Goal: Transaction & Acquisition: Purchase product/service

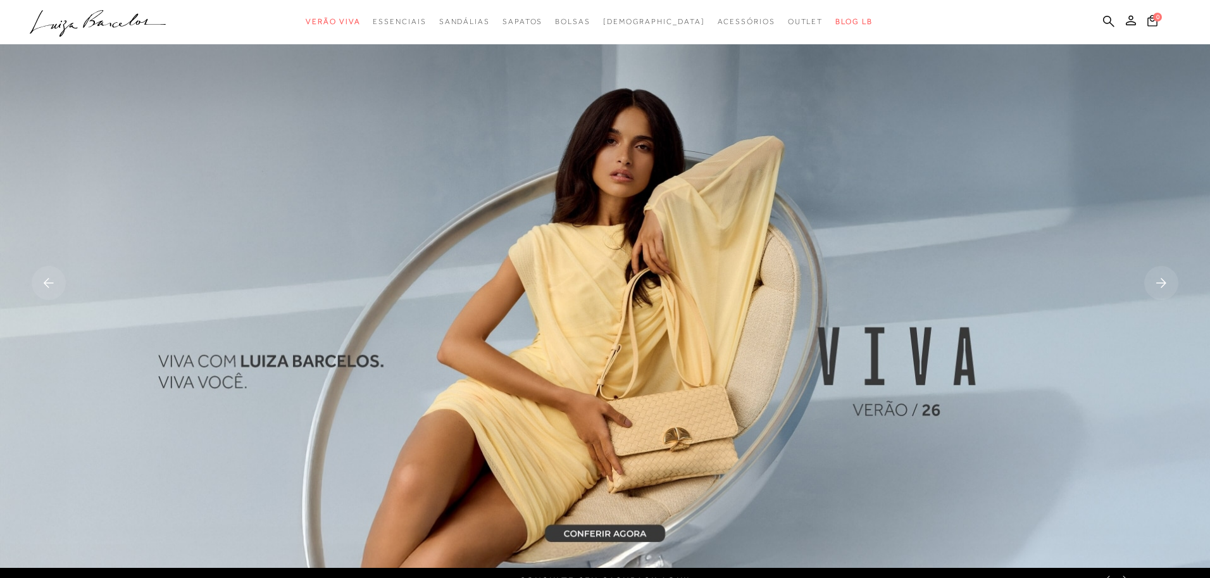
click at [1115, 25] on ul ".a{fill-rule:evenodd;} Verão Viva Em alta Favoritos das Influenciadoras Apostas…" at bounding box center [595, 21] width 1131 height 23
click at [1106, 23] on icon at bounding box center [1108, 20] width 11 height 11
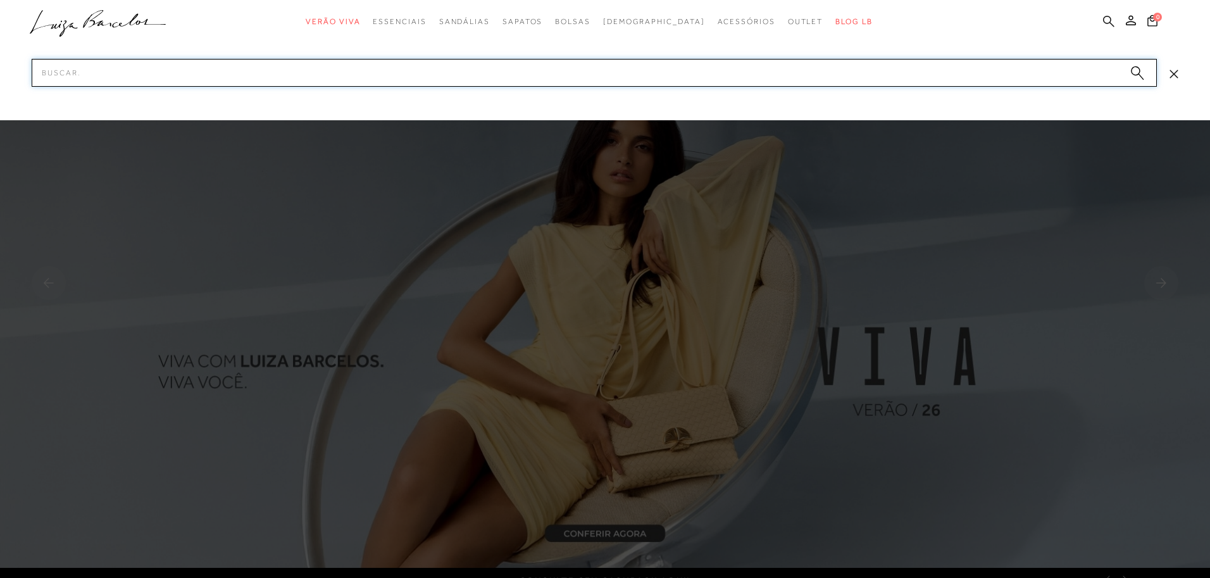
paste input "130100565"
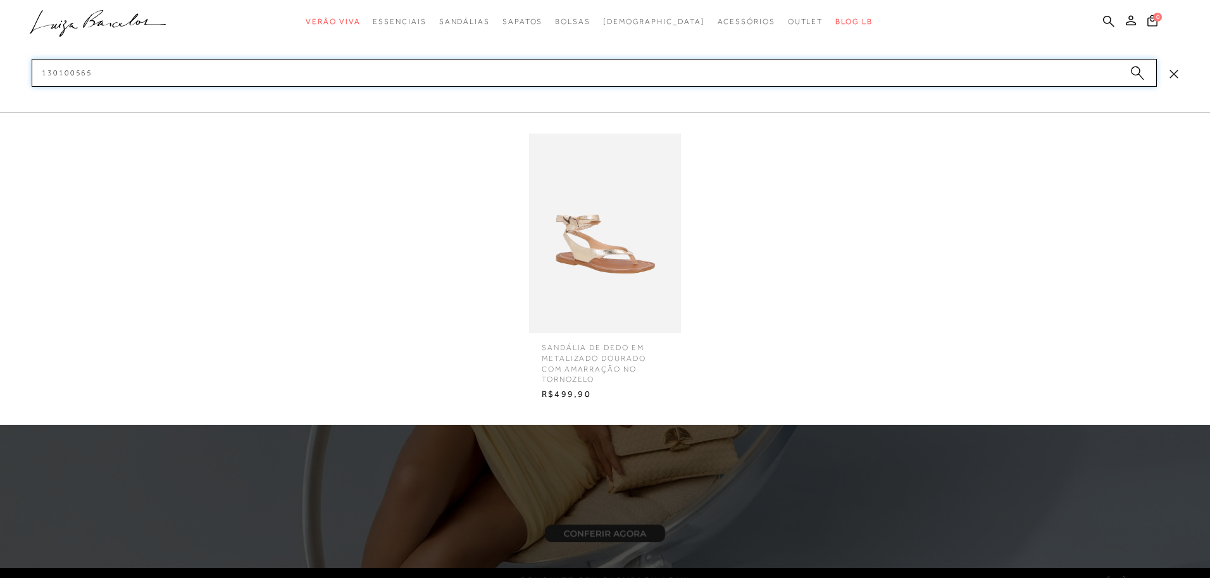
type input "130100565"
click at [595, 201] on img at bounding box center [605, 233] width 152 height 199
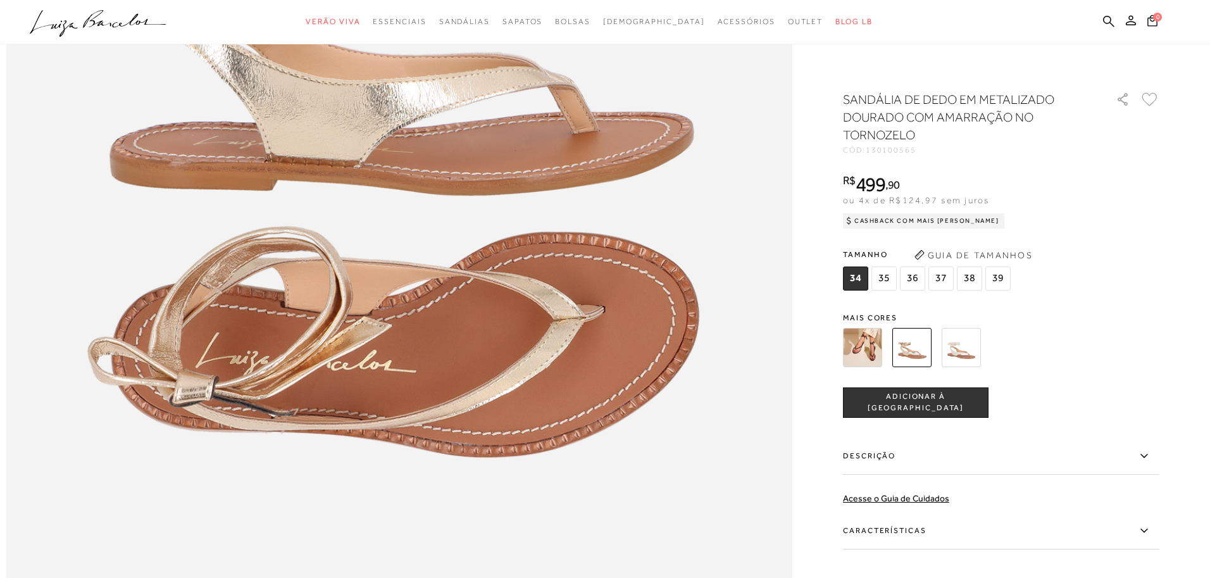
scroll to position [1502, 0]
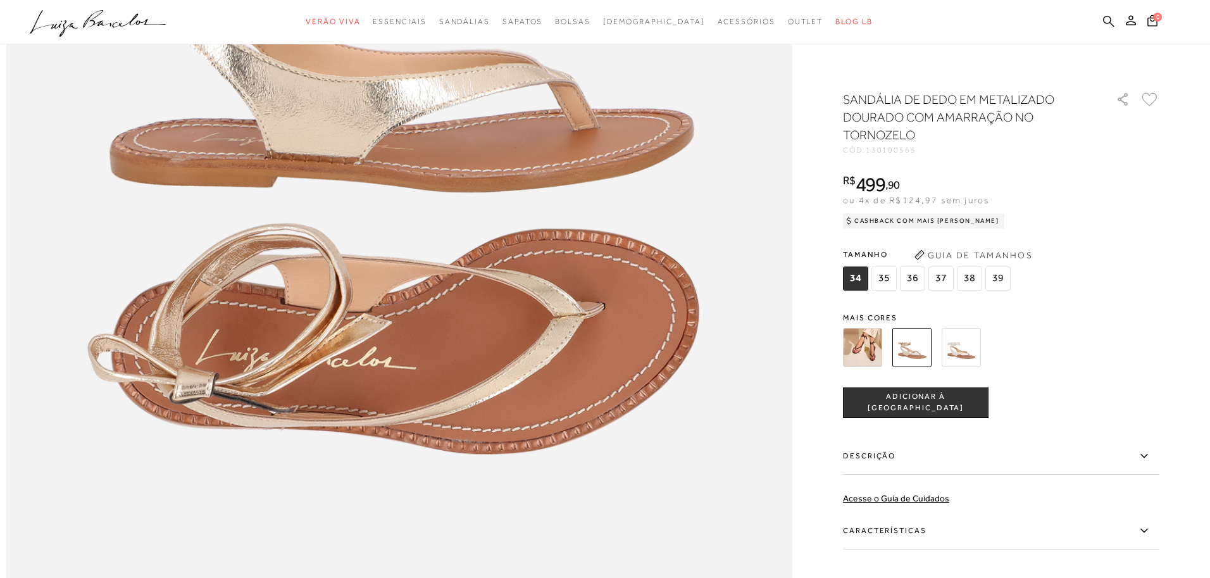
click at [1107, 18] on icon at bounding box center [1108, 21] width 11 height 12
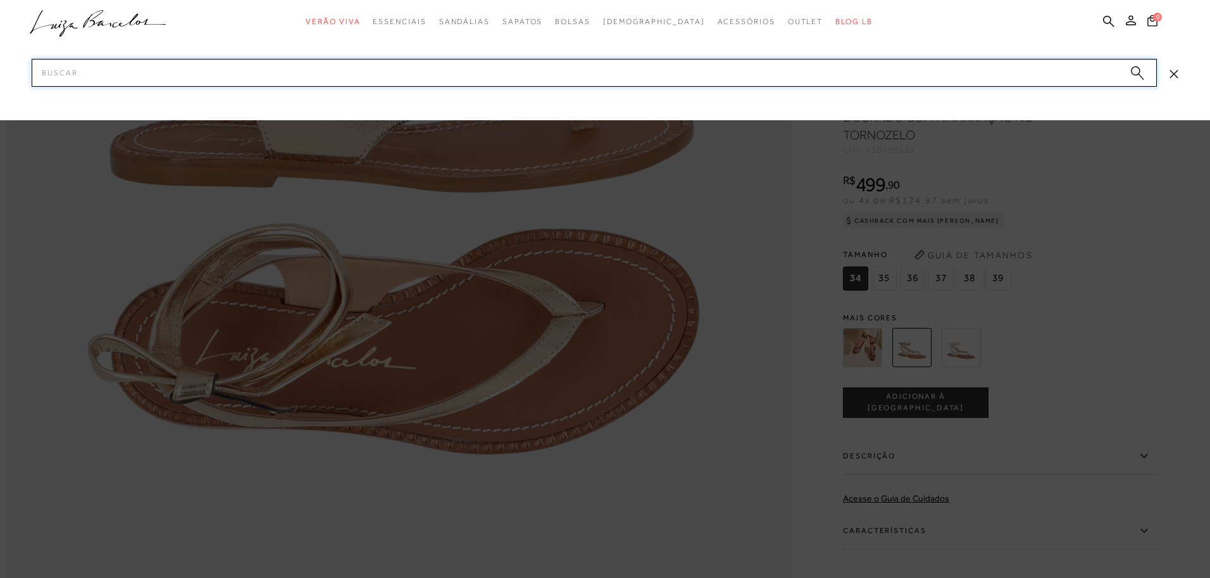
paste input "777713022"
type input "777713022"
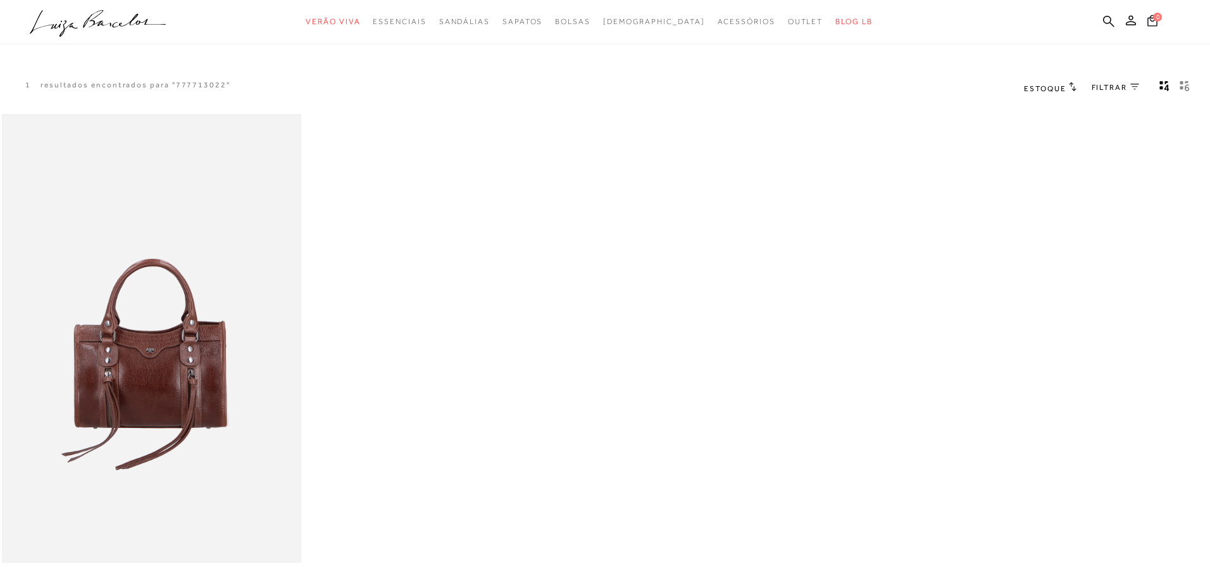
click at [149, 286] on img at bounding box center [151, 338] width 297 height 445
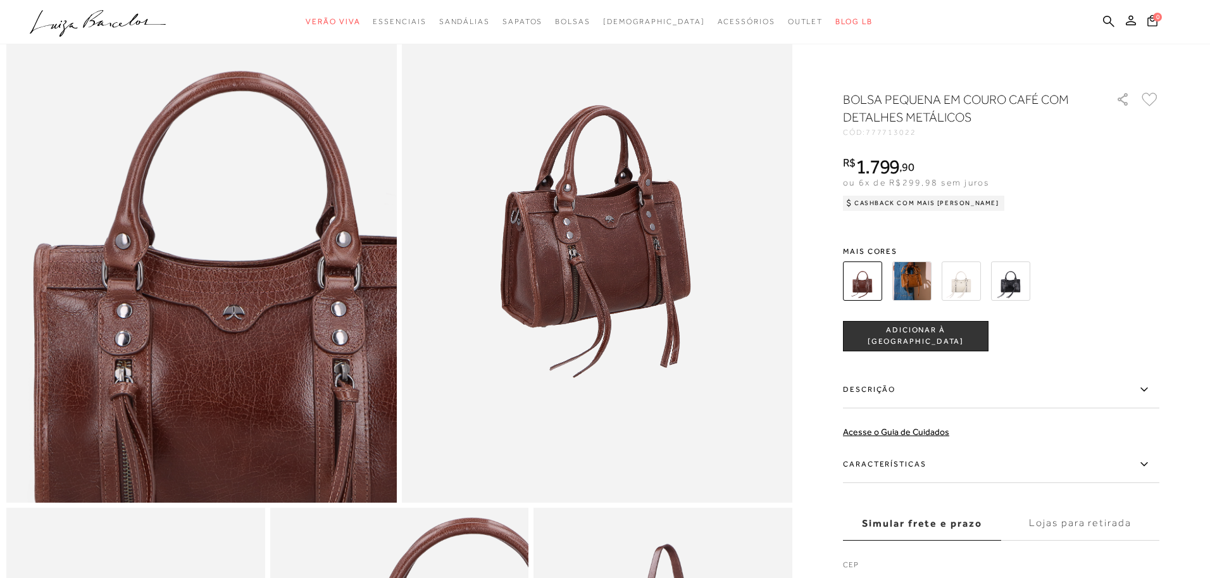
scroll to position [161, 0]
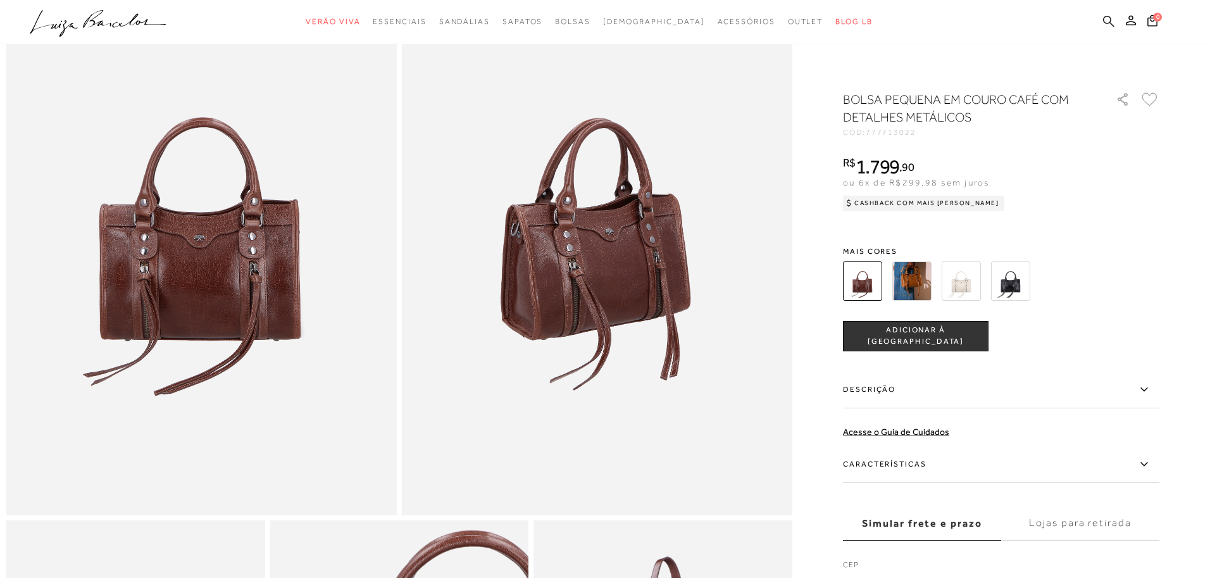
click at [1107, 23] on icon at bounding box center [1108, 21] width 11 height 12
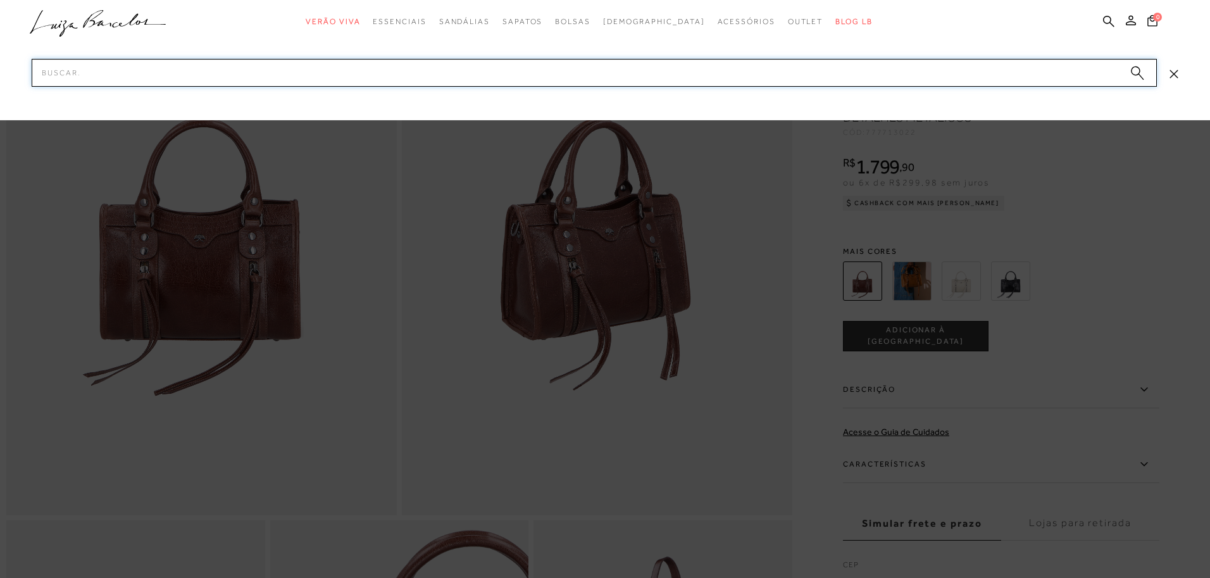
paste input "132200453"
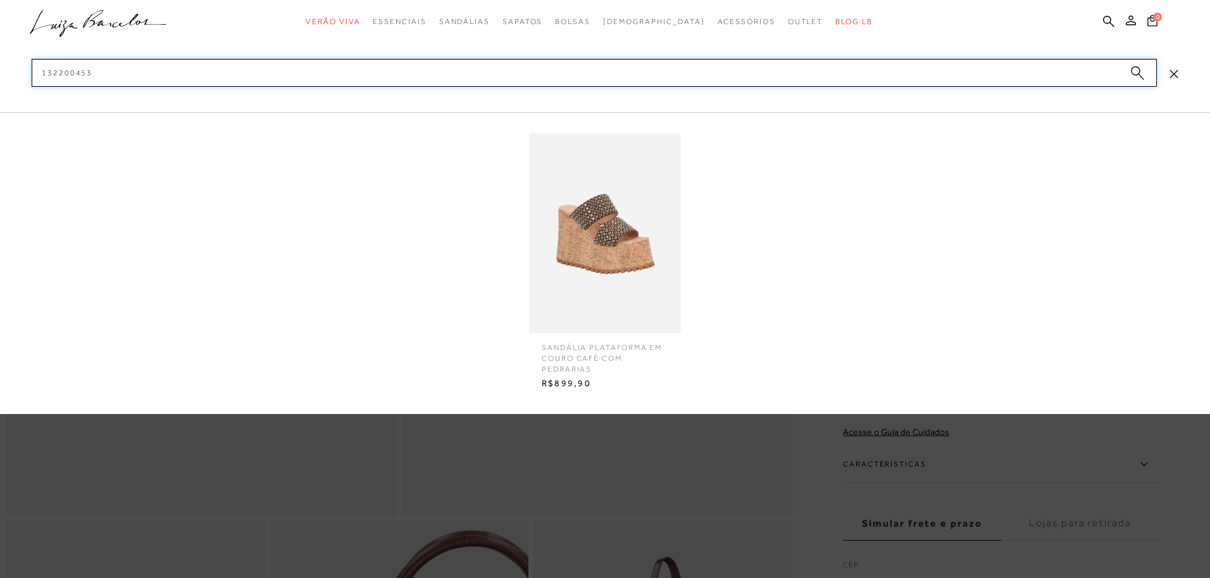
type input "132200453"
click at [568, 213] on img at bounding box center [605, 233] width 152 height 199
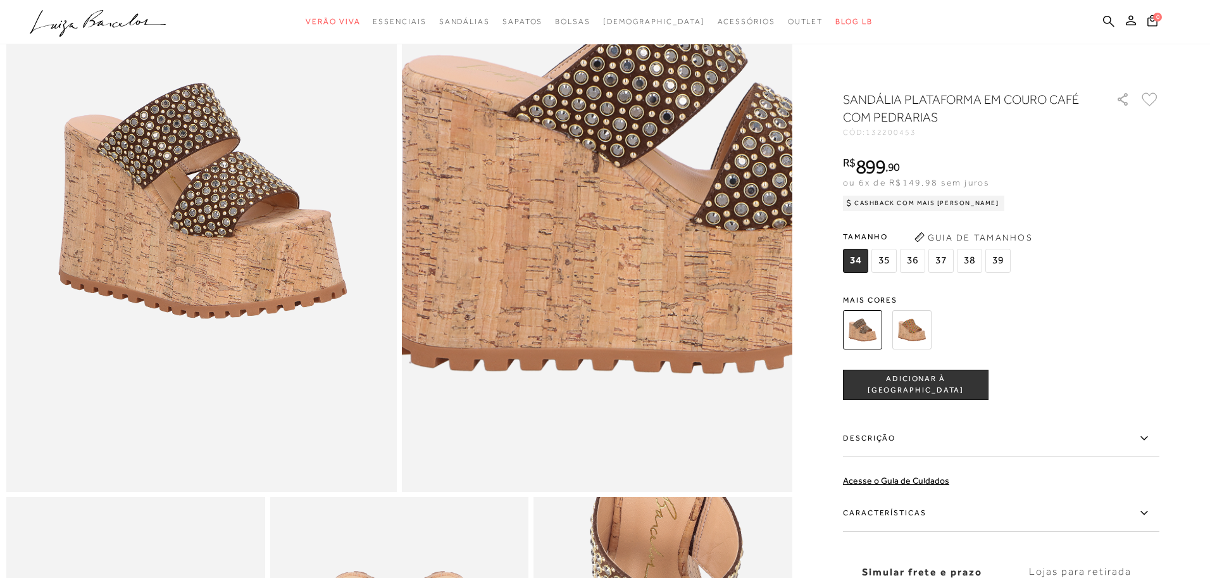
scroll to position [197, 0]
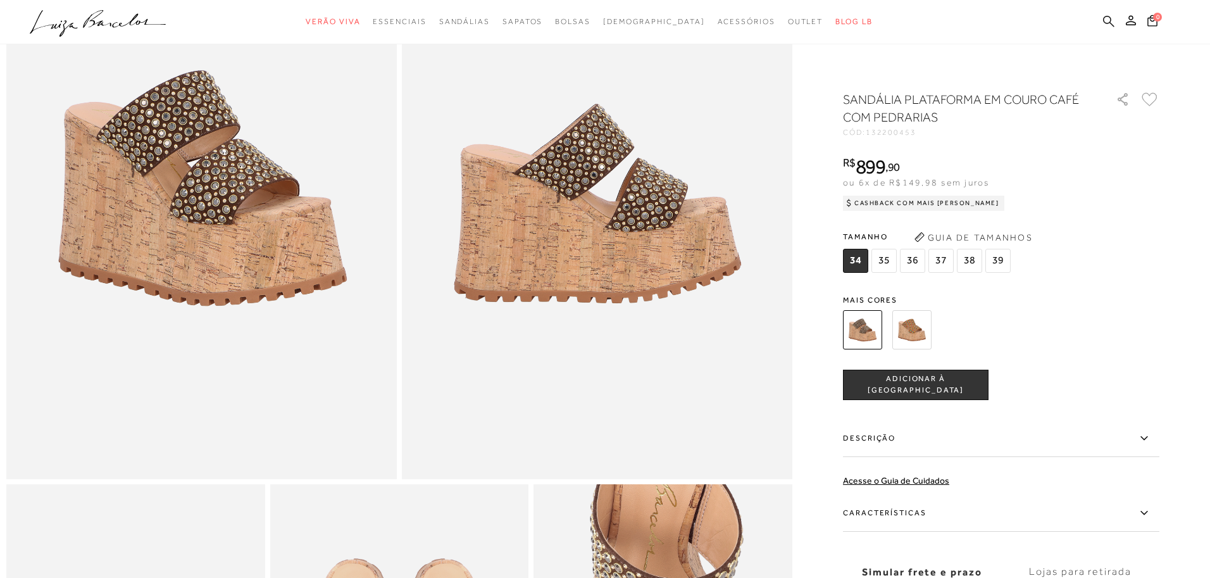
click at [1114, 24] on icon at bounding box center [1108, 21] width 11 height 12
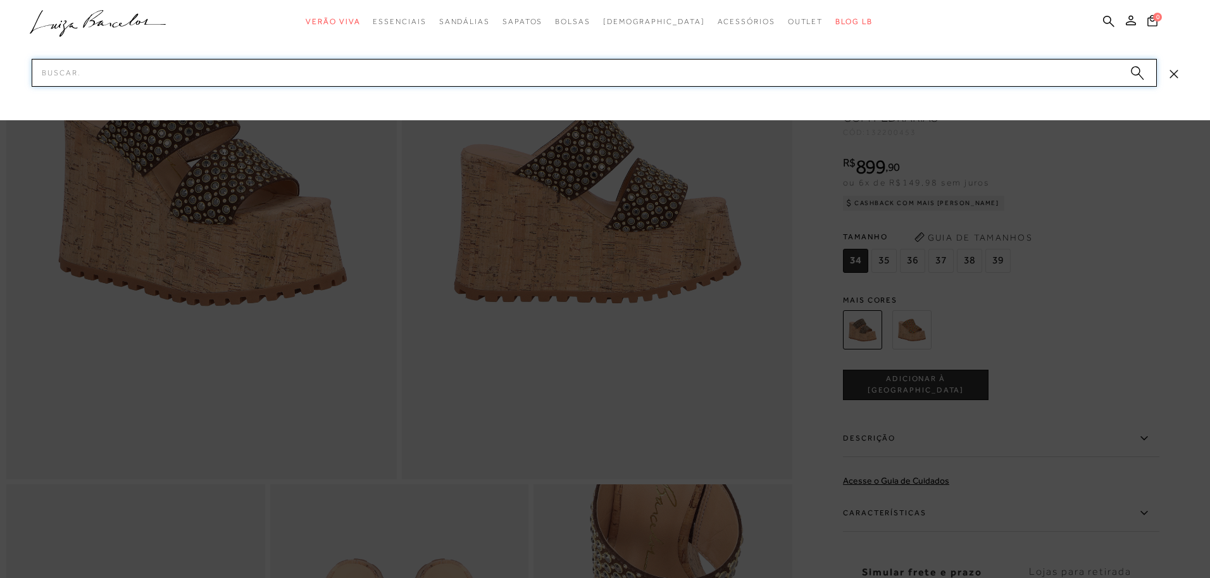
paste input "777712735"
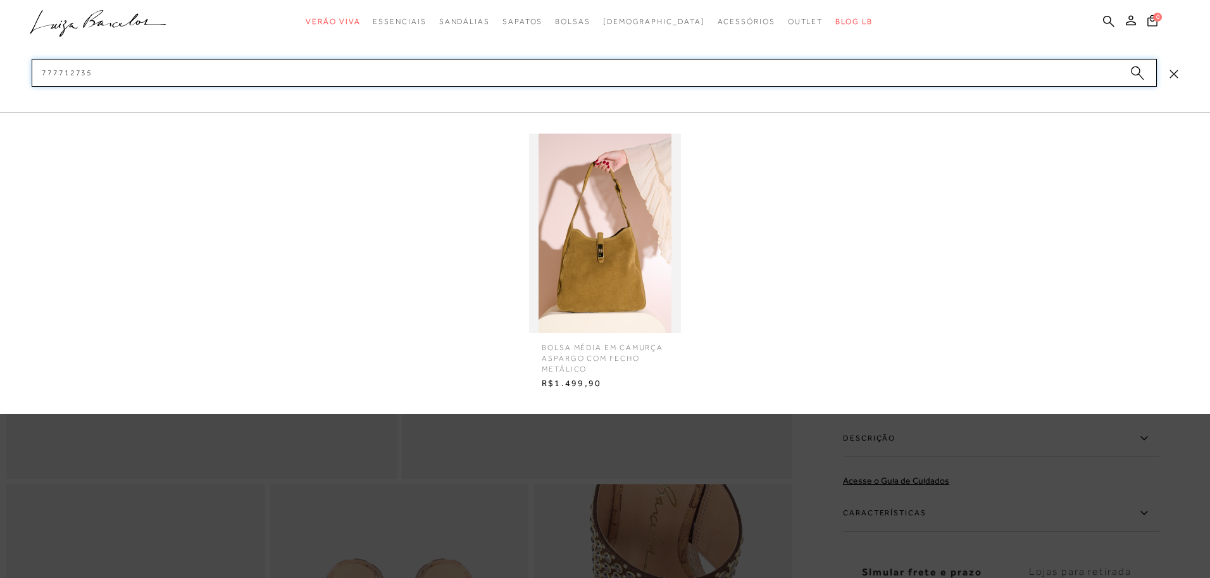
type input "777712735"
click at [597, 223] on img at bounding box center [605, 233] width 152 height 199
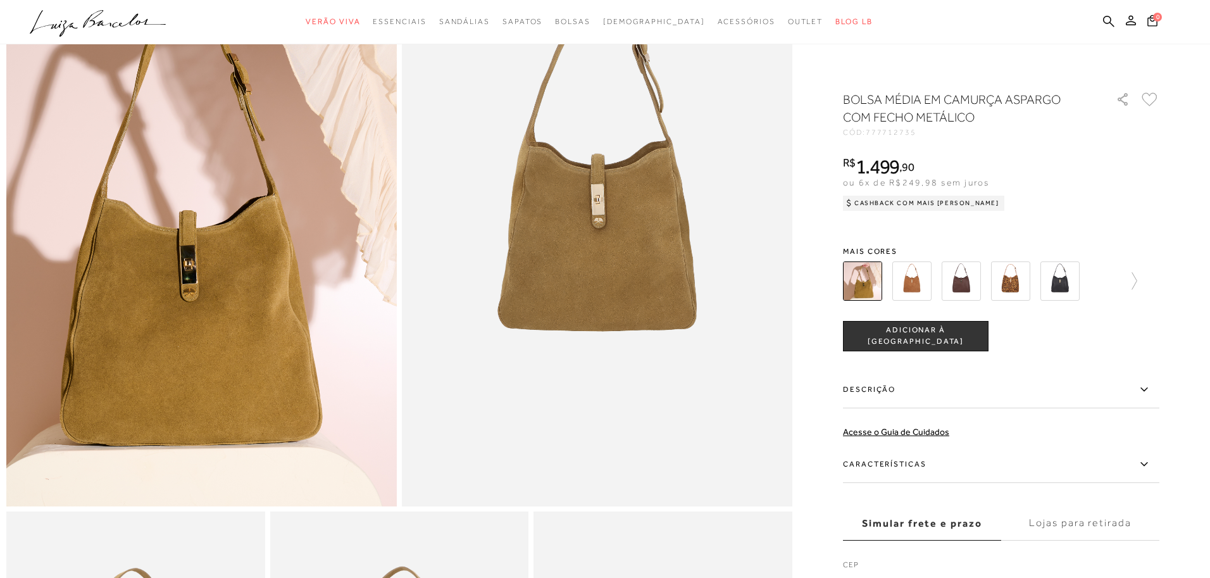
scroll to position [156, 0]
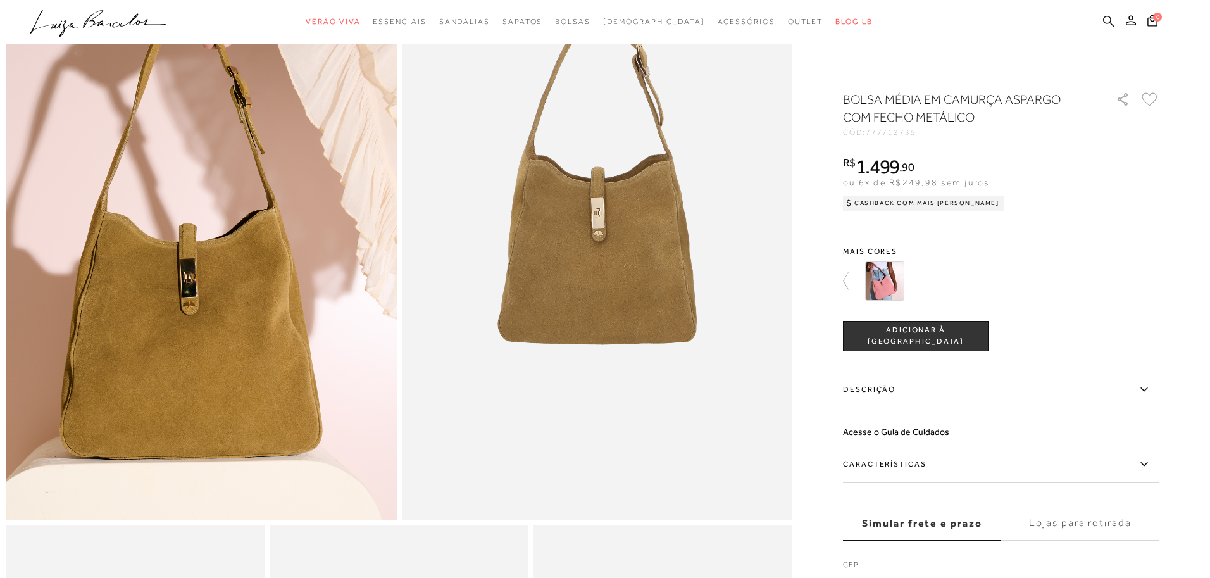
click at [1104, 25] on icon at bounding box center [1108, 21] width 11 height 12
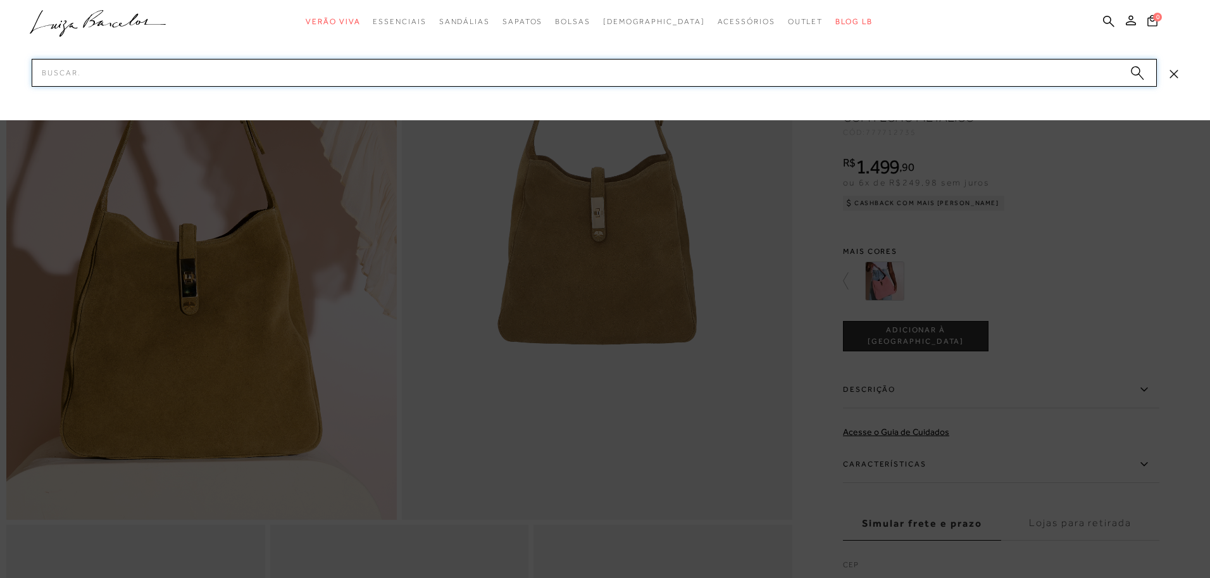
paste input "105803152"
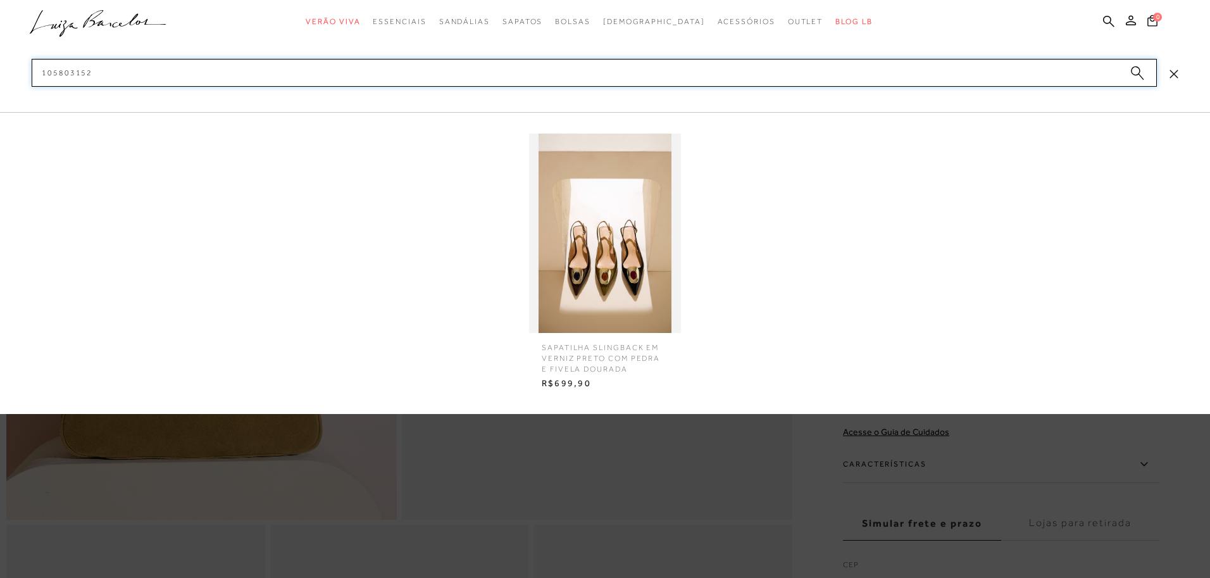
type input "105803152"
click at [583, 208] on img at bounding box center [605, 233] width 152 height 199
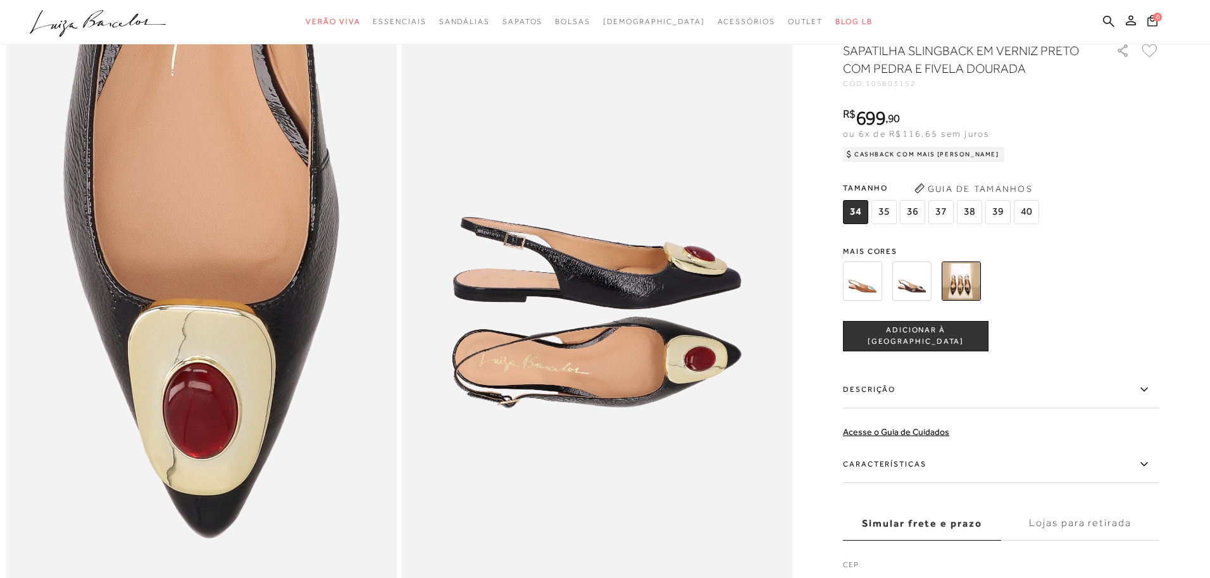
scroll to position [1056, 0]
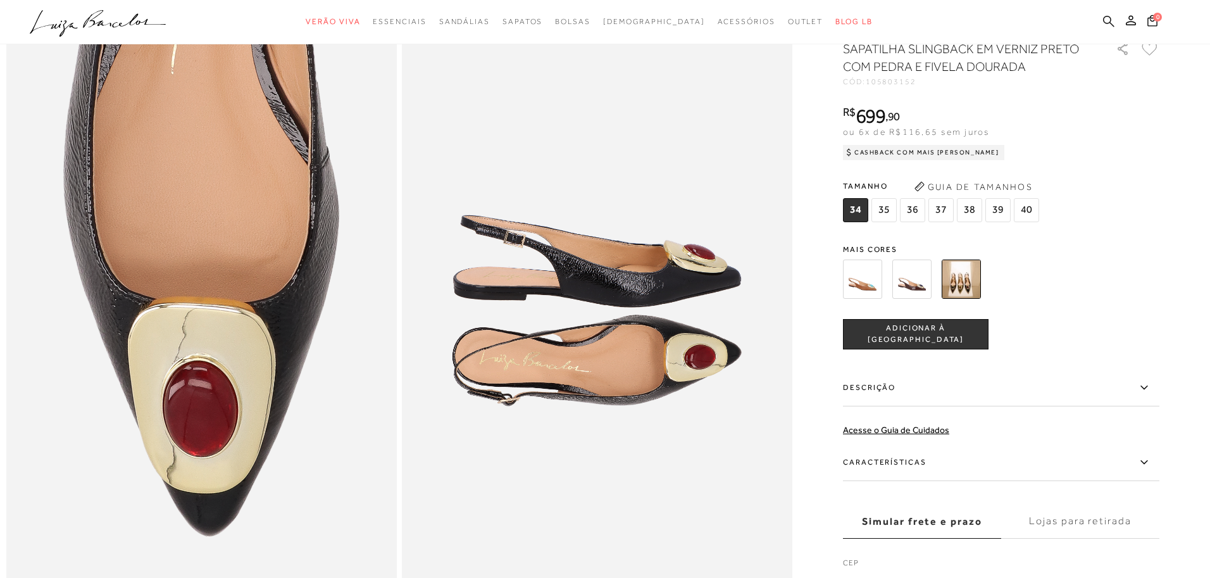
click at [1107, 15] on link at bounding box center [1108, 23] width 11 height 16
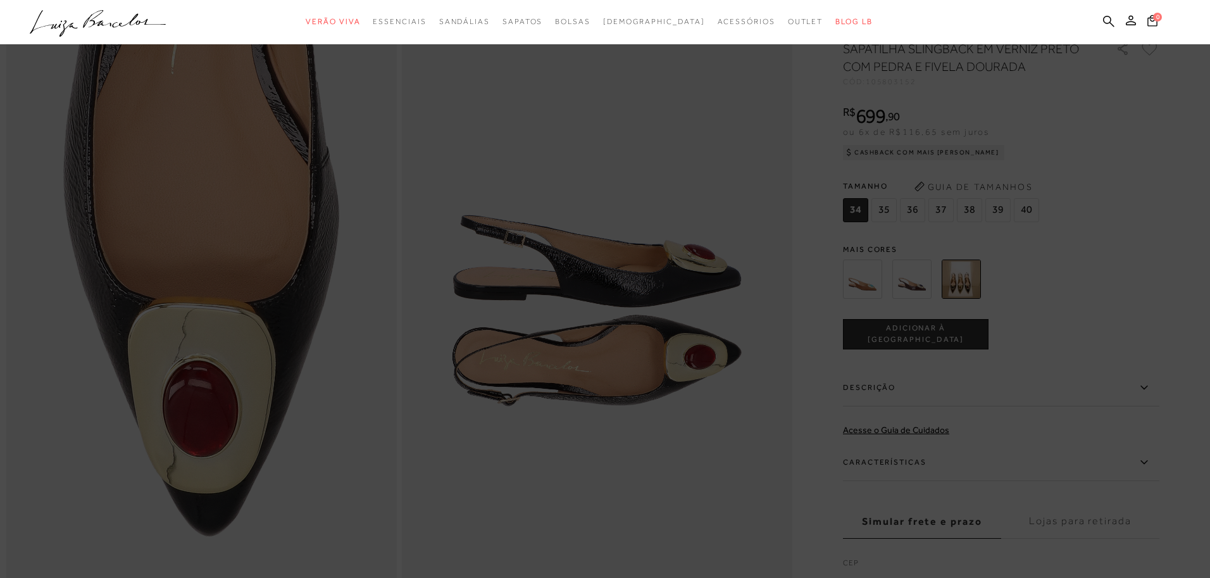
click at [1114, 16] on ul ".a{fill-rule:evenodd;} Verão Viva Em alta Favoritos das Influenciadoras Apostas…" at bounding box center [595, 21] width 1131 height 23
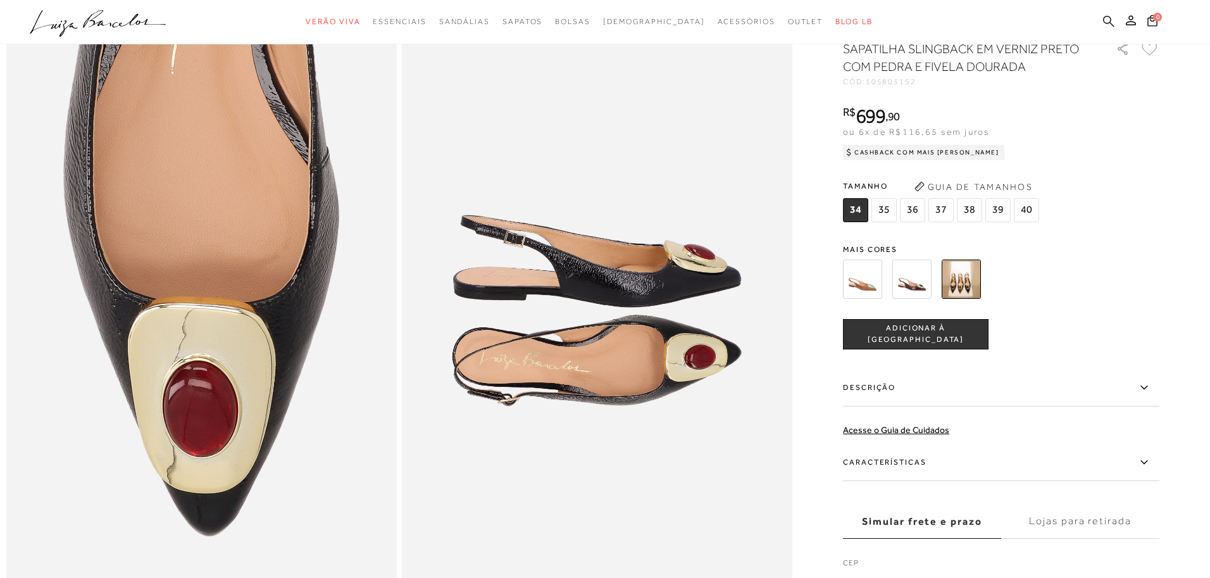
click at [1109, 19] on icon at bounding box center [1108, 21] width 11 height 12
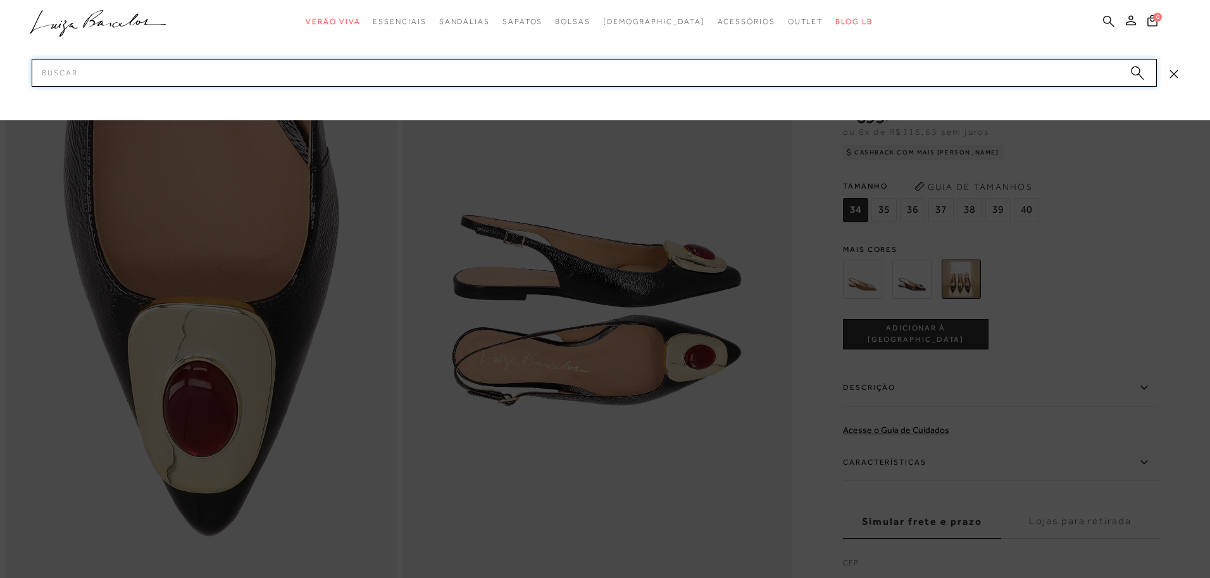
paste input "777712891"
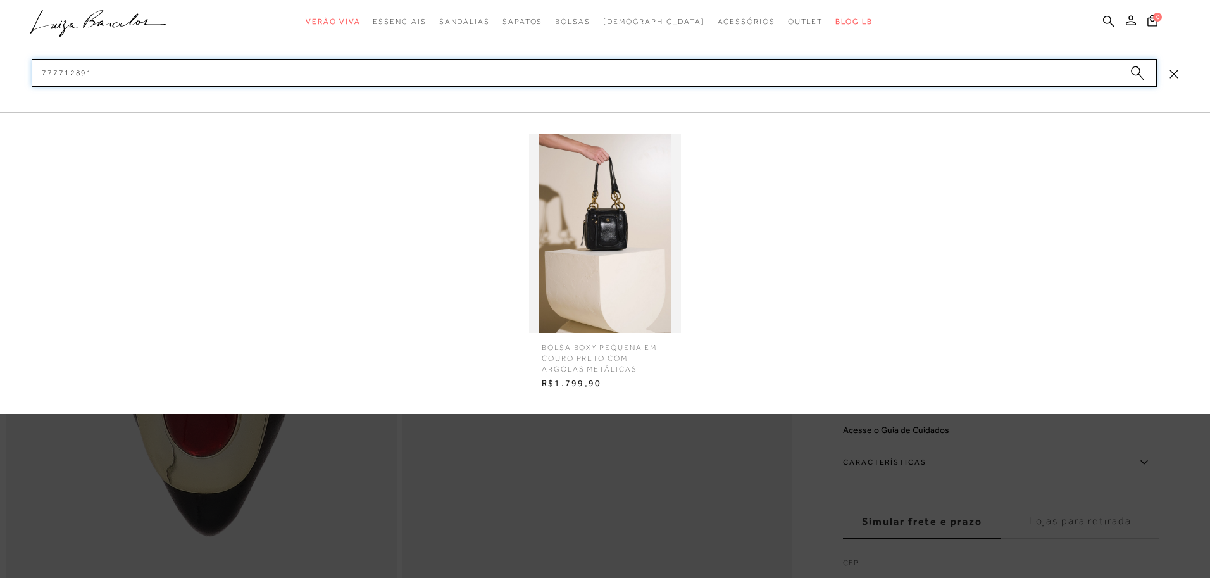
type input "777712891"
click at [571, 213] on img at bounding box center [605, 233] width 152 height 199
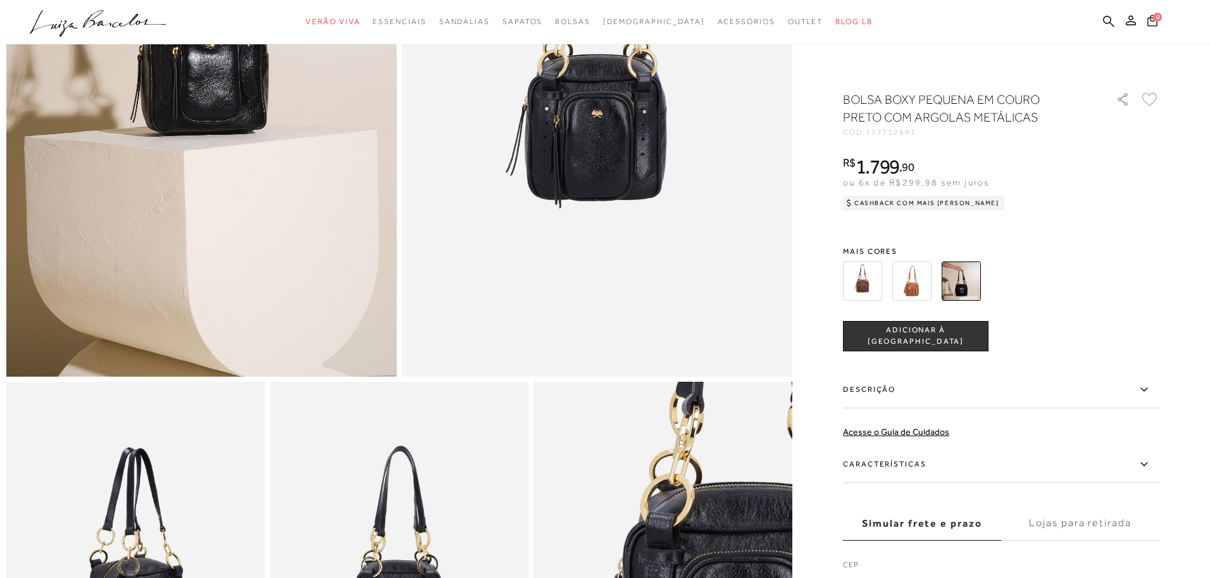
scroll to position [295, 0]
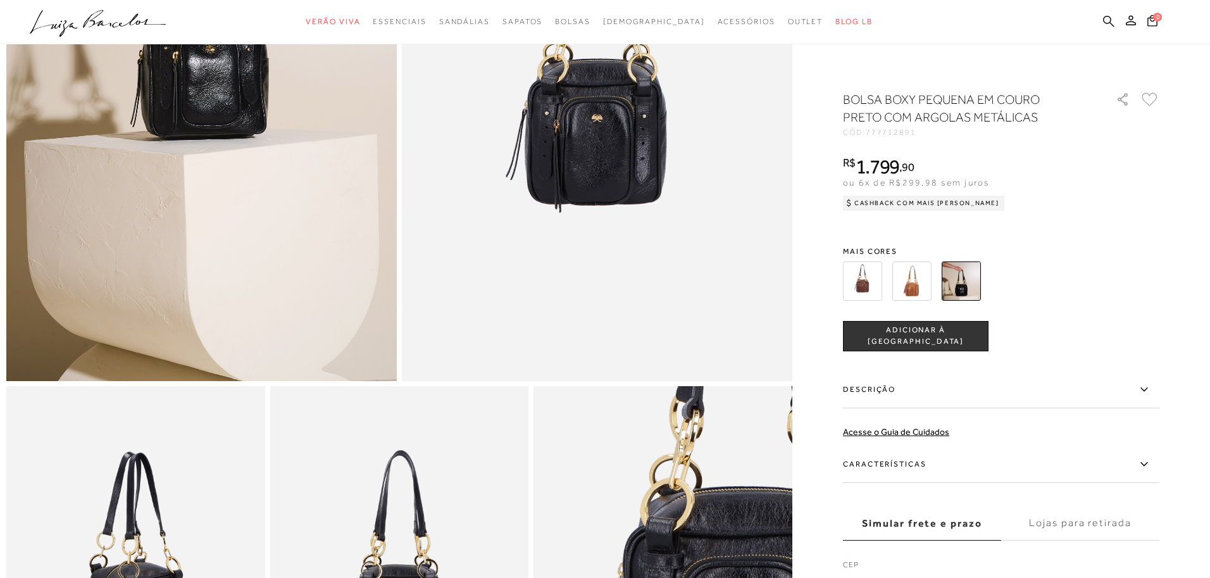
click at [1107, 20] on icon at bounding box center [1108, 21] width 11 height 12
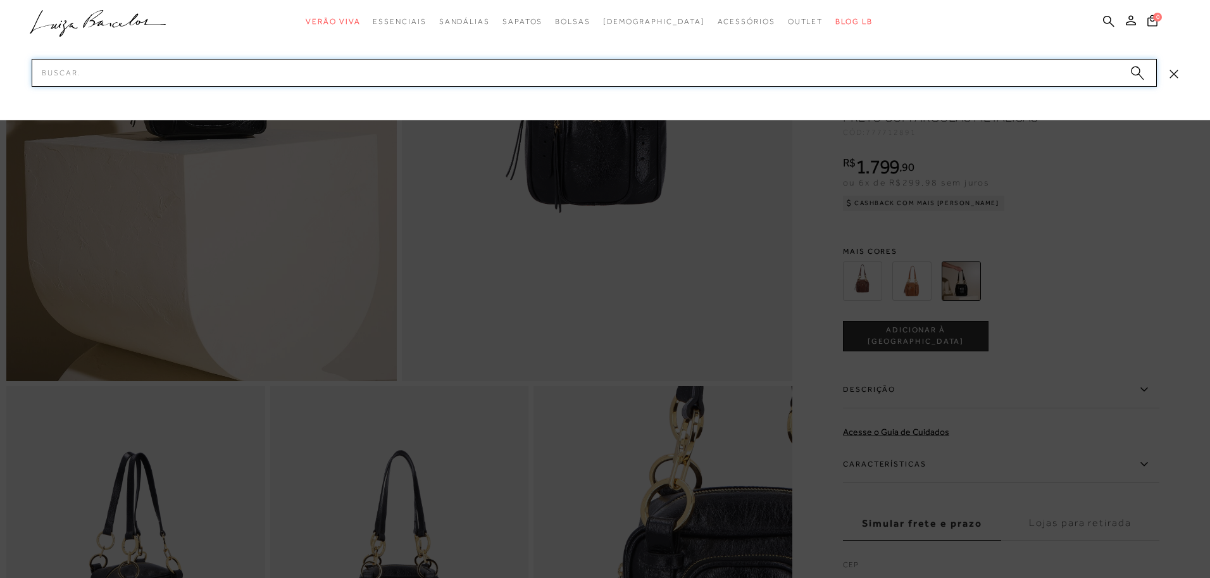
paste input "134000353"
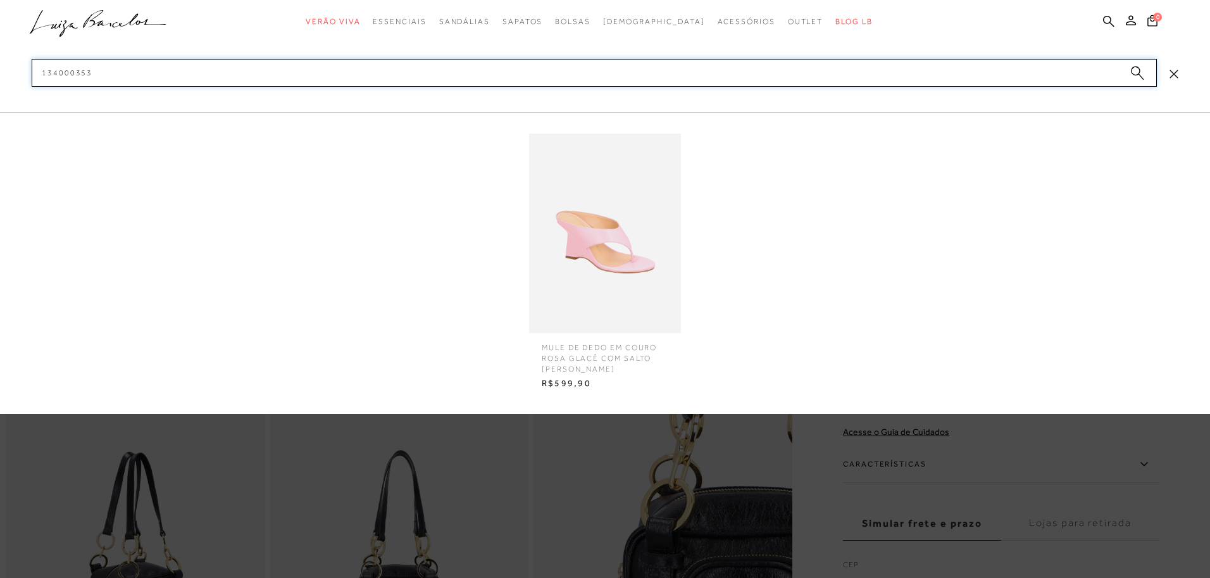
type input "134000353"
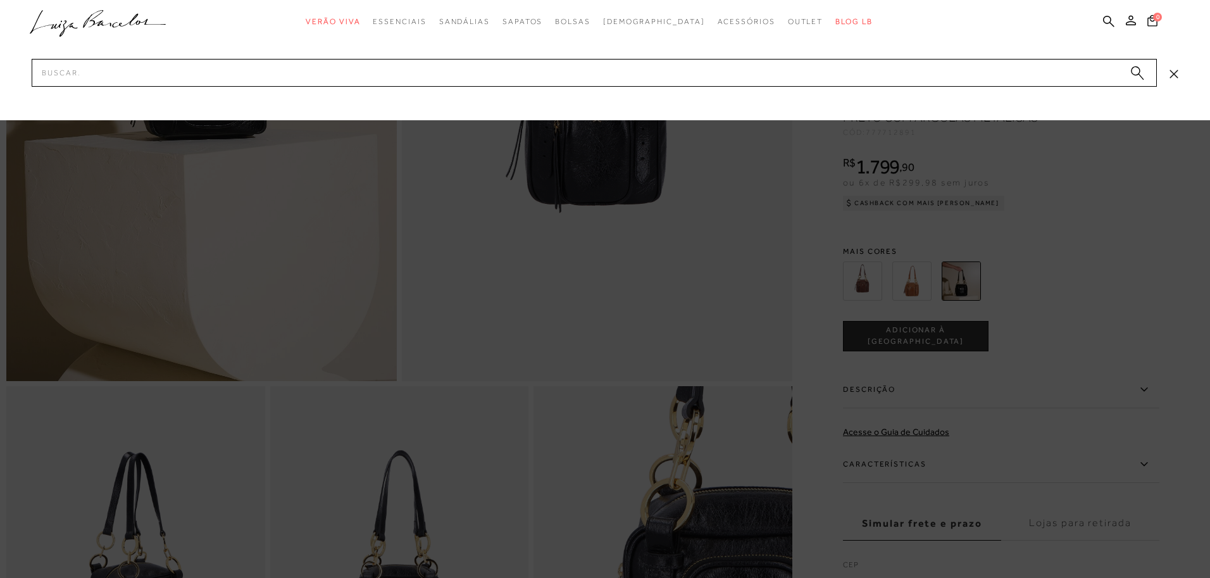
scroll to position [294, 0]
click at [320, 73] on input "Pesquisar" at bounding box center [594, 73] width 1125 height 28
paste input "777712916"
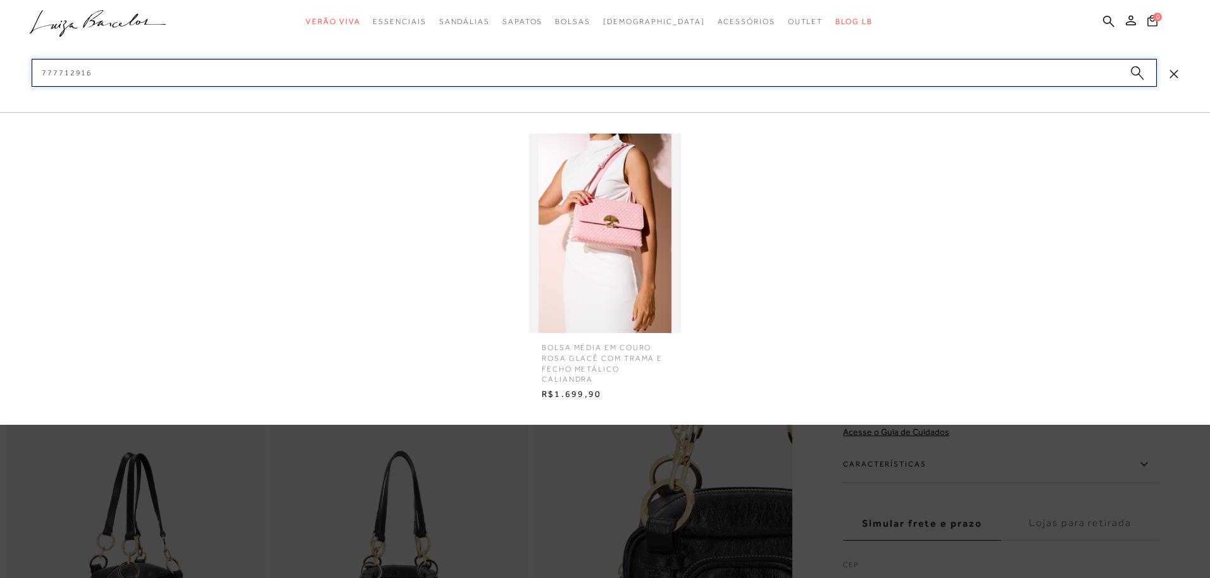
type input "777712916"
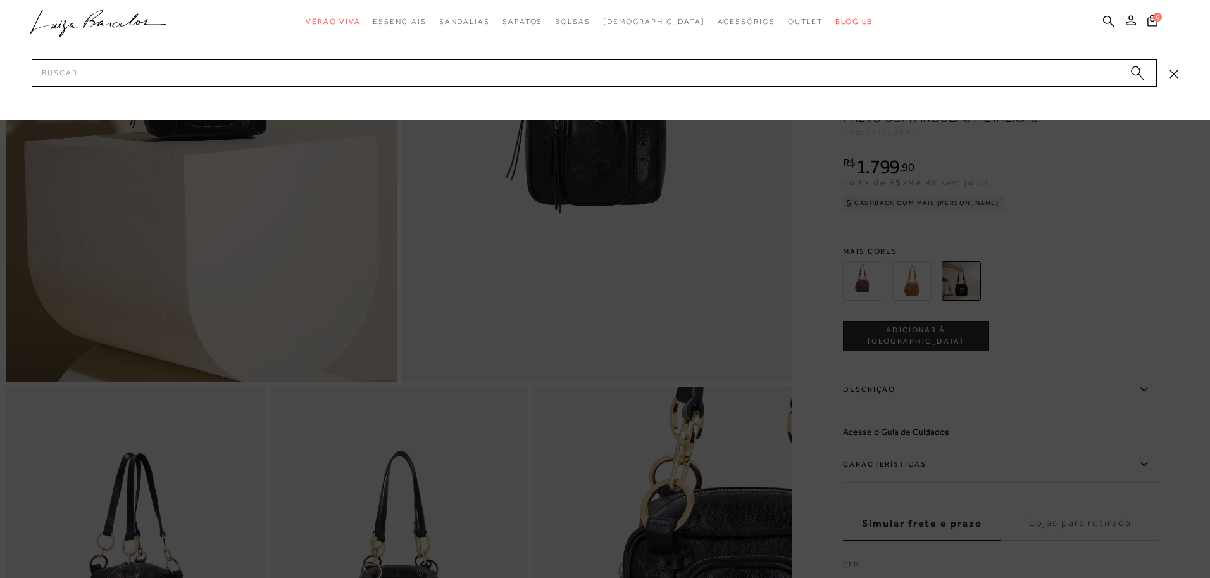
scroll to position [297, 0]
click at [1174, 78] on div at bounding box center [605, 60] width 1210 height 120
click at [1178, 75] on div at bounding box center [605, 60] width 1210 height 120
click at [1176, 76] on icon at bounding box center [1173, 74] width 8 height 8
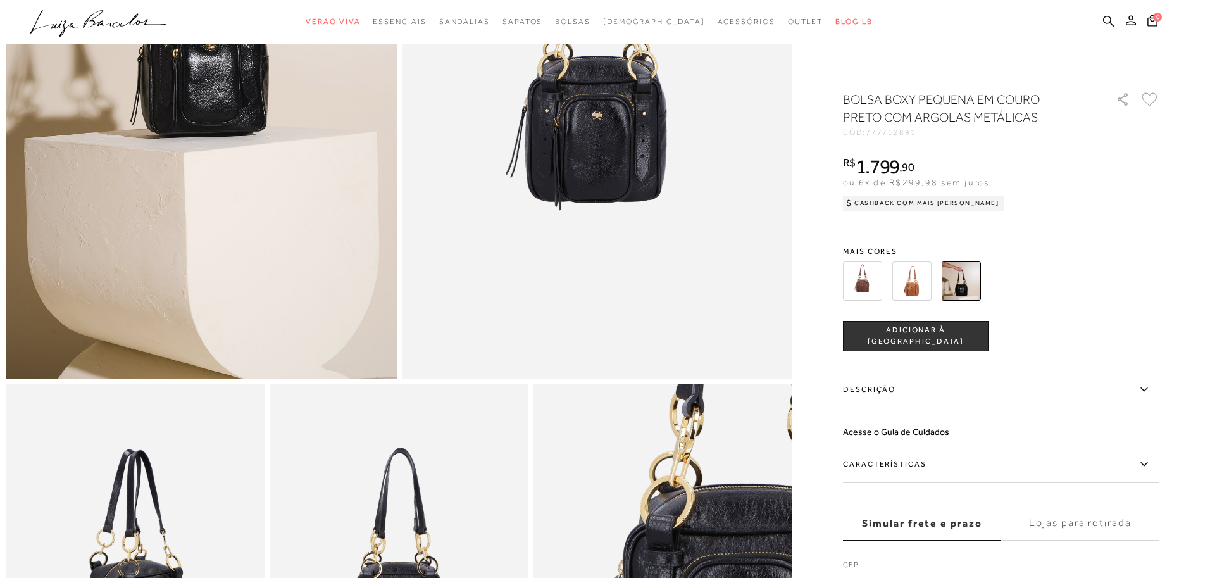
click at [87, 35] on icon ".a{fill-rule:evenodd;}" at bounding box center [98, 23] width 137 height 27
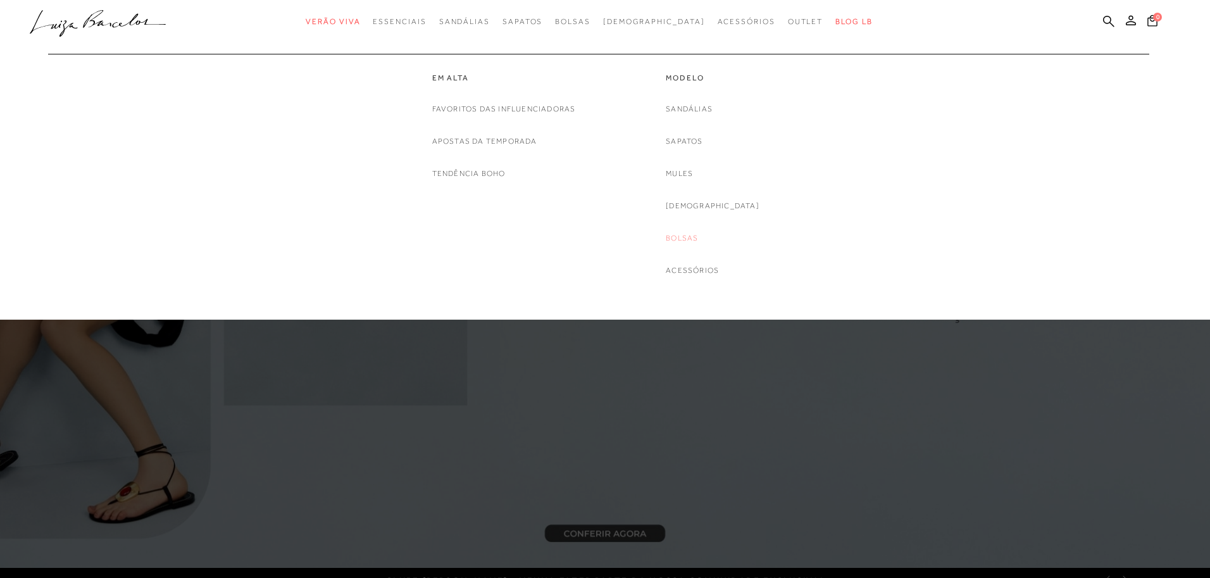
click at [698, 244] on link "Bolsas" at bounding box center [682, 238] width 32 height 13
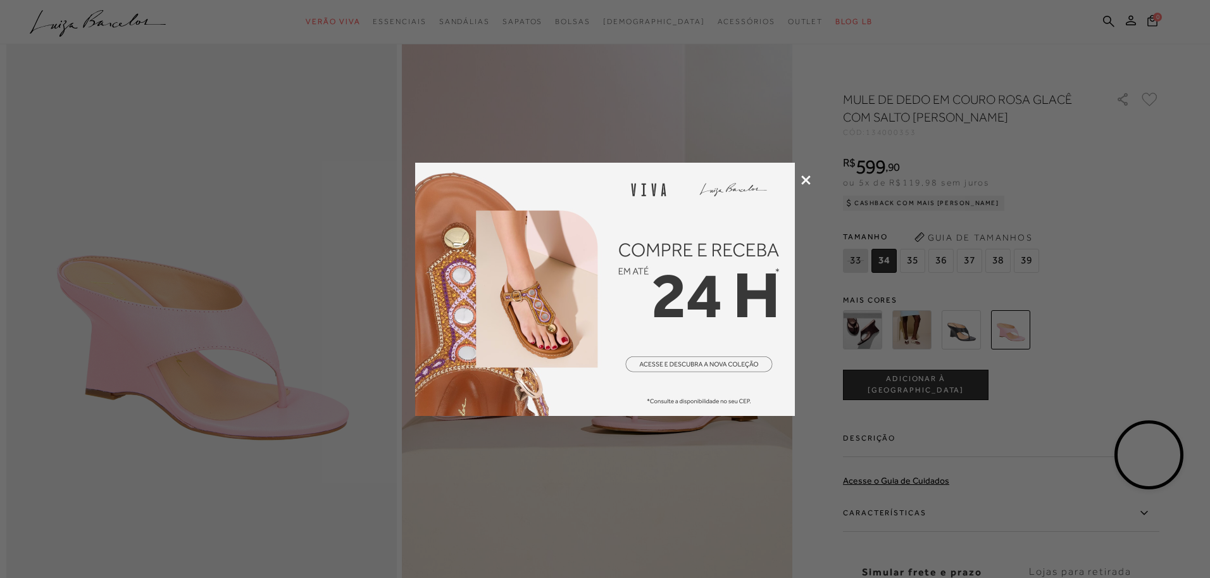
scroll to position [88, 0]
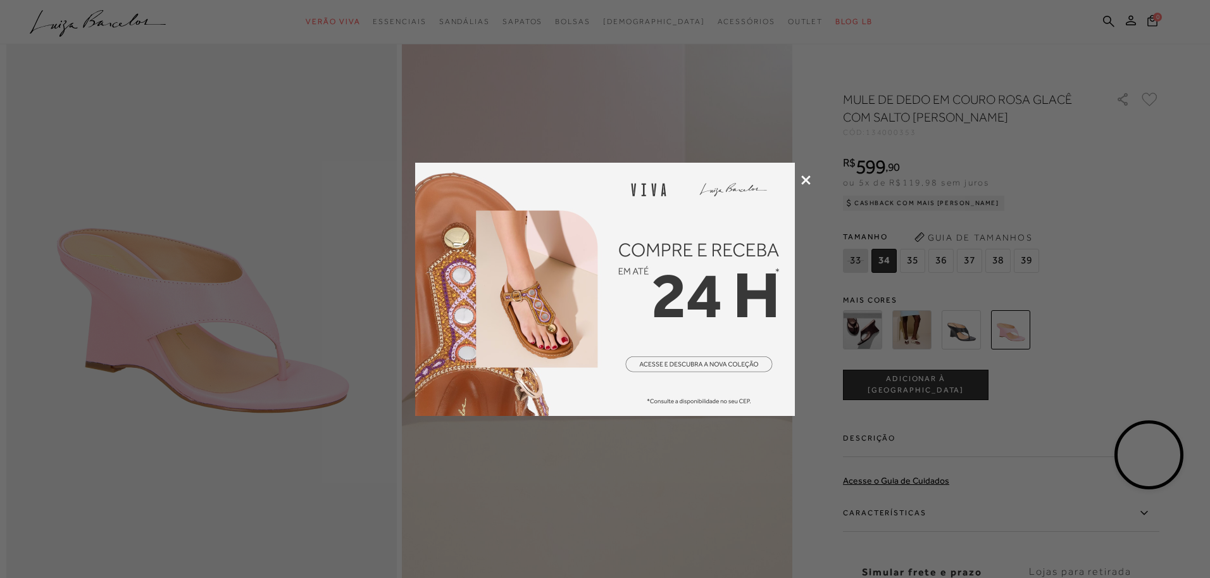
click at [807, 178] on icon at bounding box center [805, 179] width 9 height 9
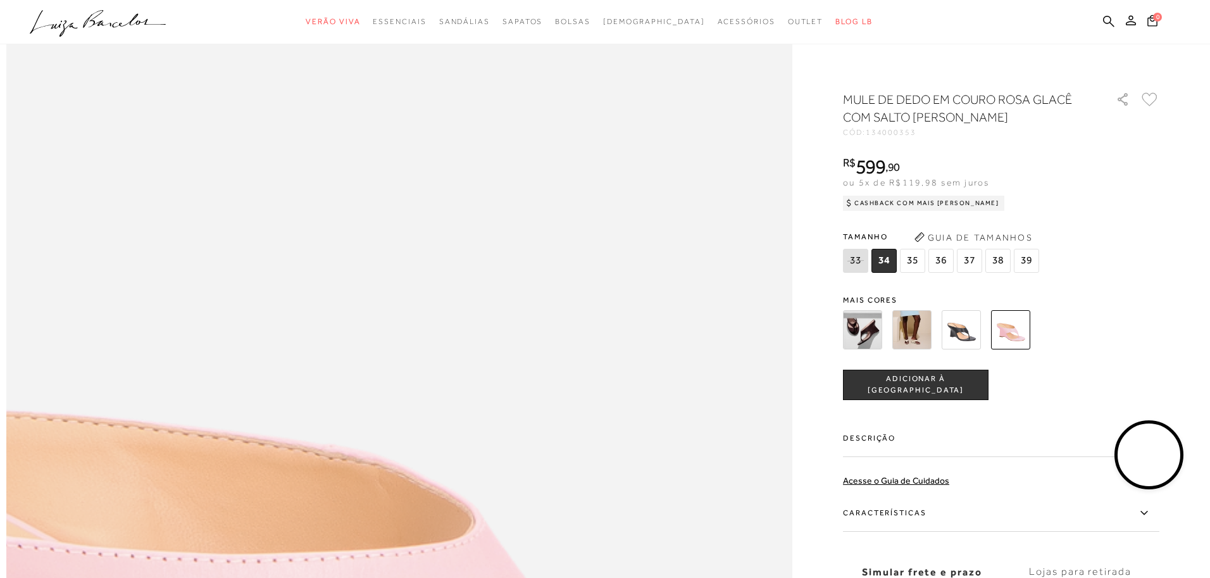
scroll to position [1128, 0]
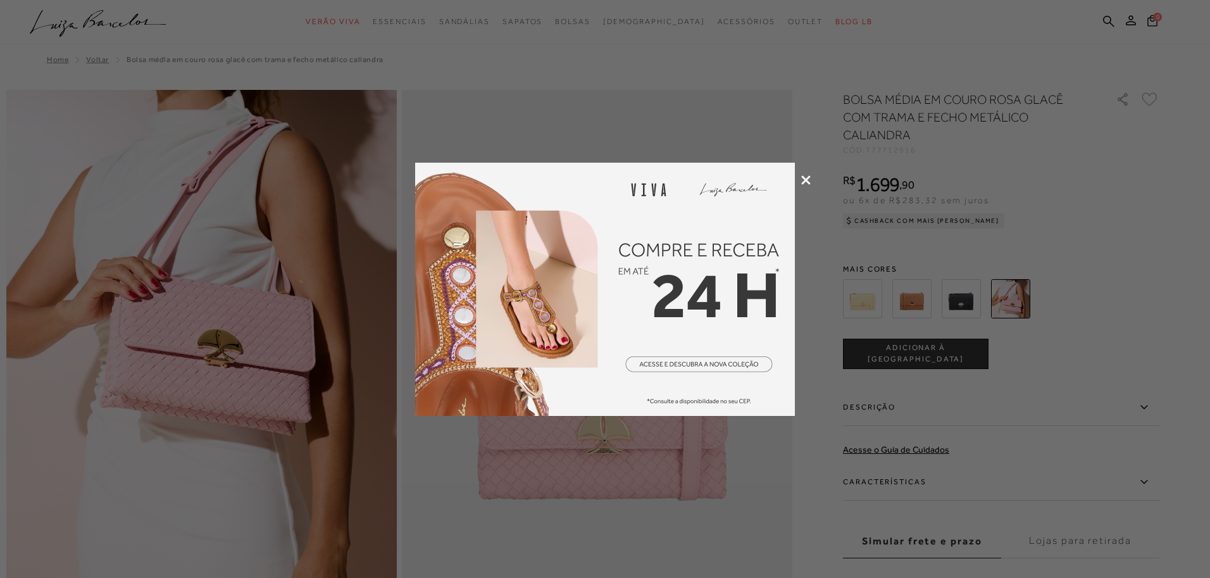
click at [807, 184] on div at bounding box center [605, 289] width 1210 height 578
click at [805, 180] on icon at bounding box center [805, 179] width 9 height 9
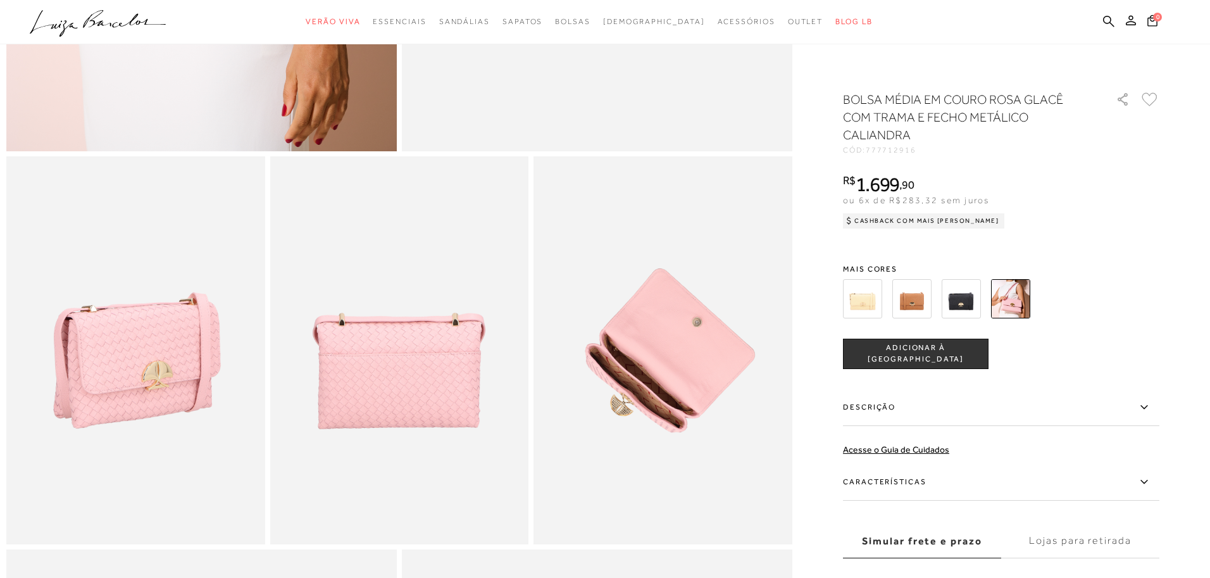
scroll to position [540, 0]
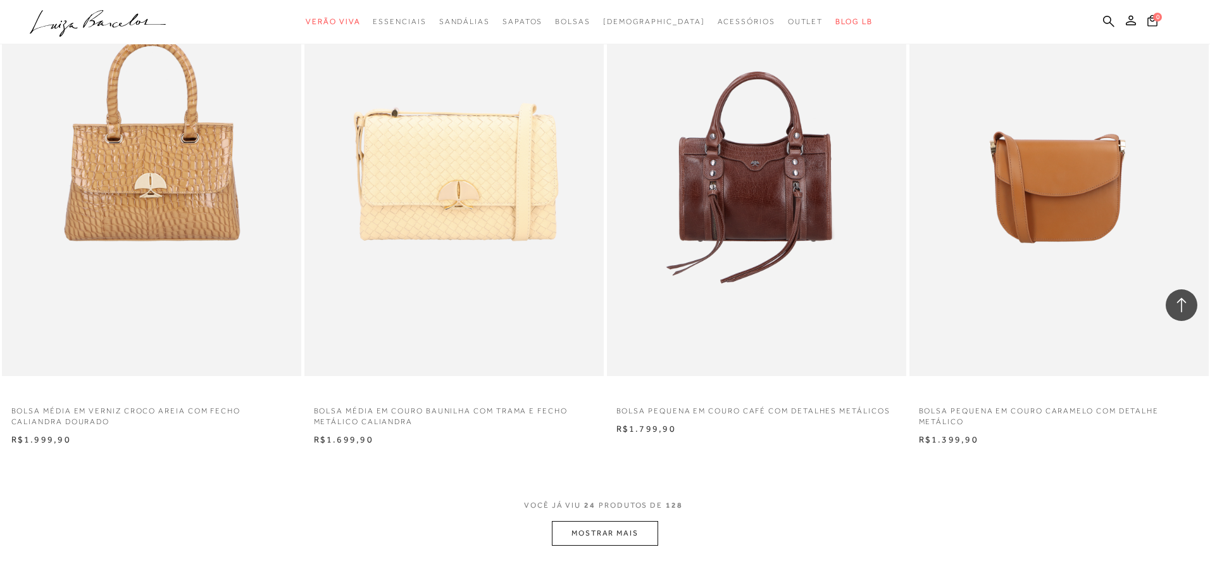
scroll to position [2821, 0]
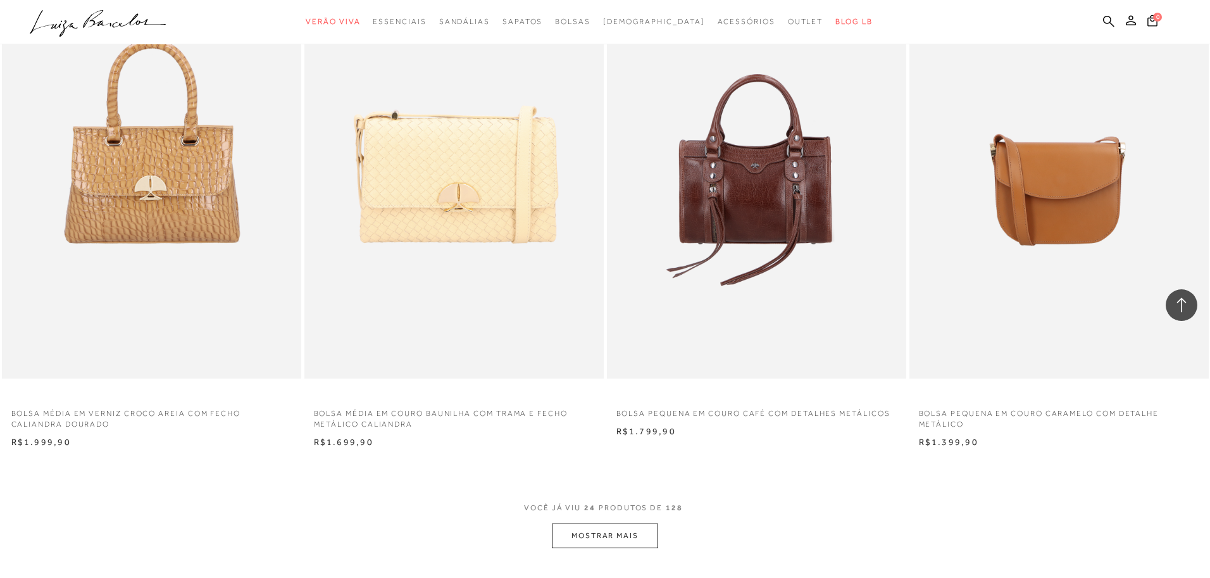
click at [599, 538] on button "MOSTRAR MAIS" at bounding box center [605, 535] width 106 height 25
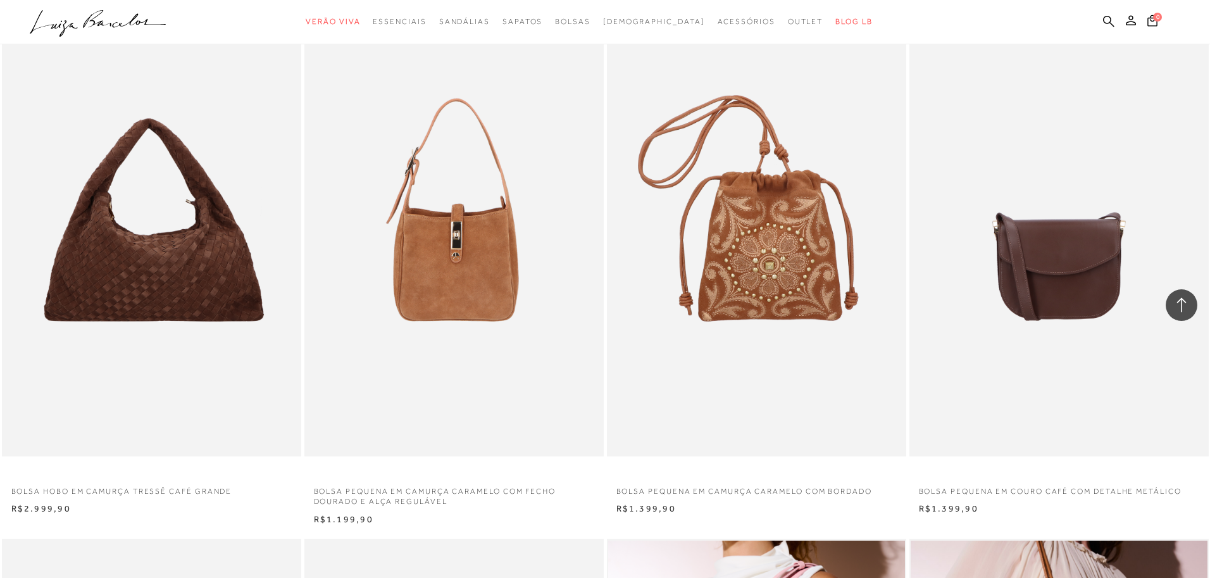
scroll to position [3279, 0]
